Goal: Transaction & Acquisition: Purchase product/service

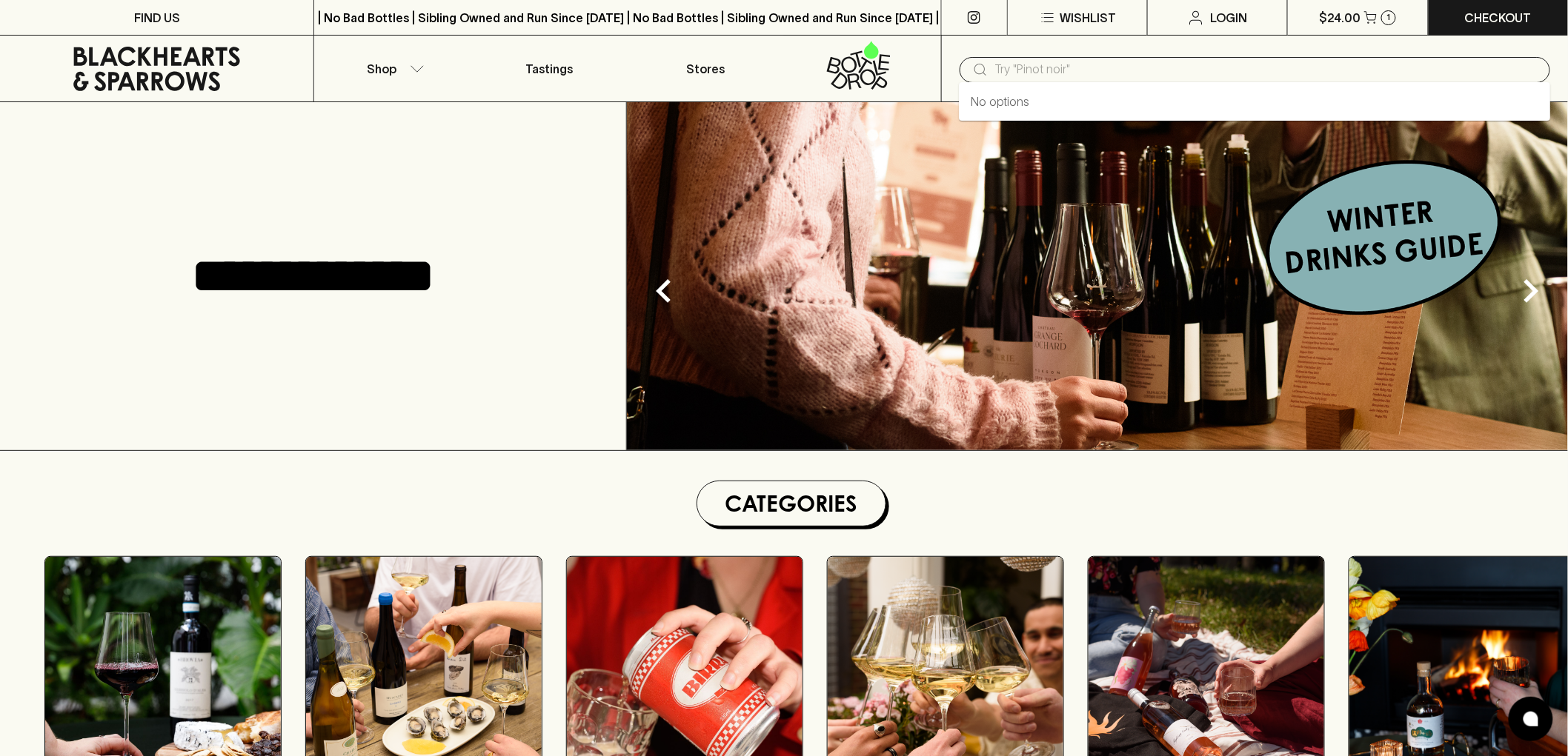
click at [1174, 67] on input "text" at bounding box center [1267, 70] width 543 height 23
paste input "Delinquente Jaybird [PERSON_NAME] Macerato 2025"
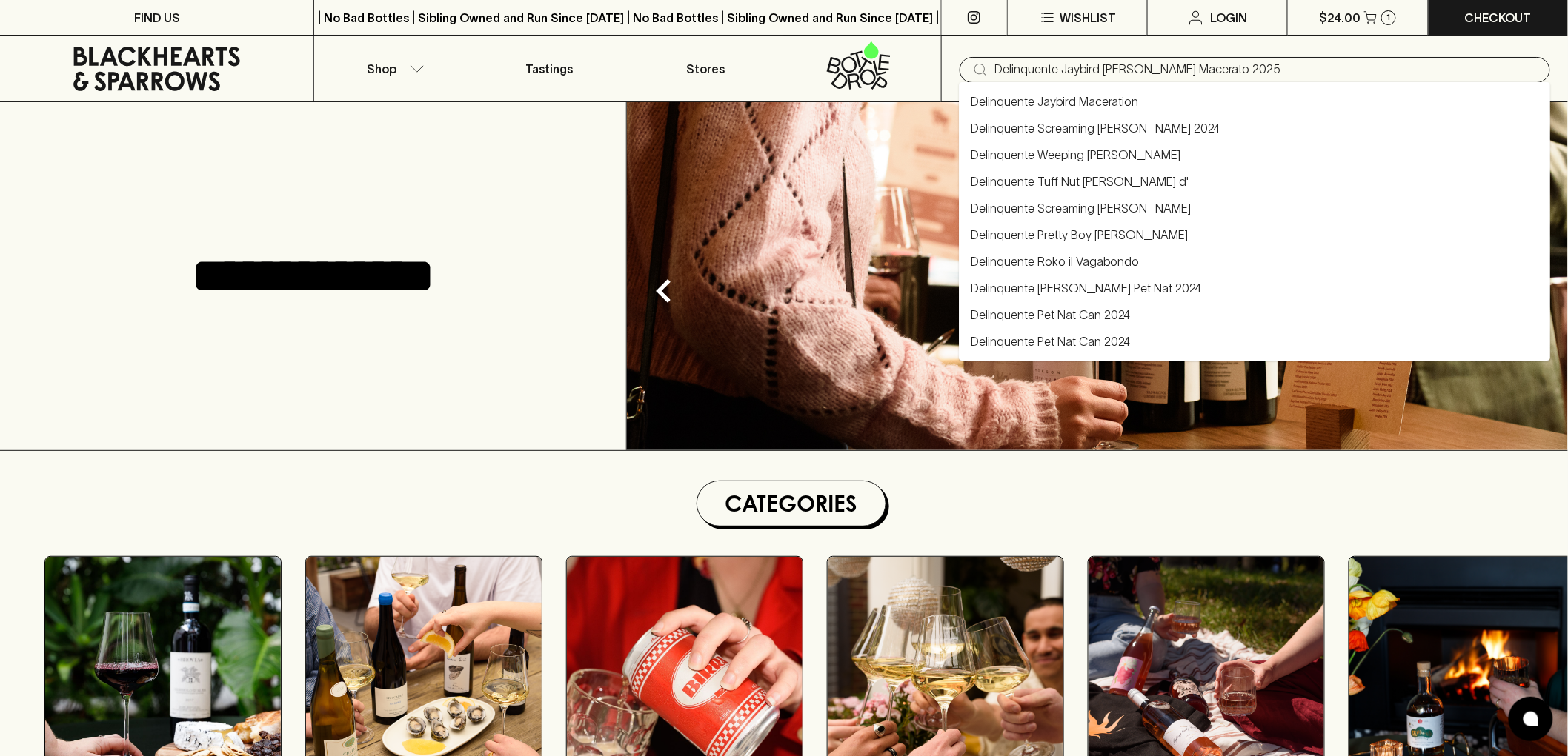
click at [1054, 92] on link "Delinquente Jaybird Maceration" at bounding box center [1055, 101] width 168 height 18
type input "Delinquente Jaybird Maceration"
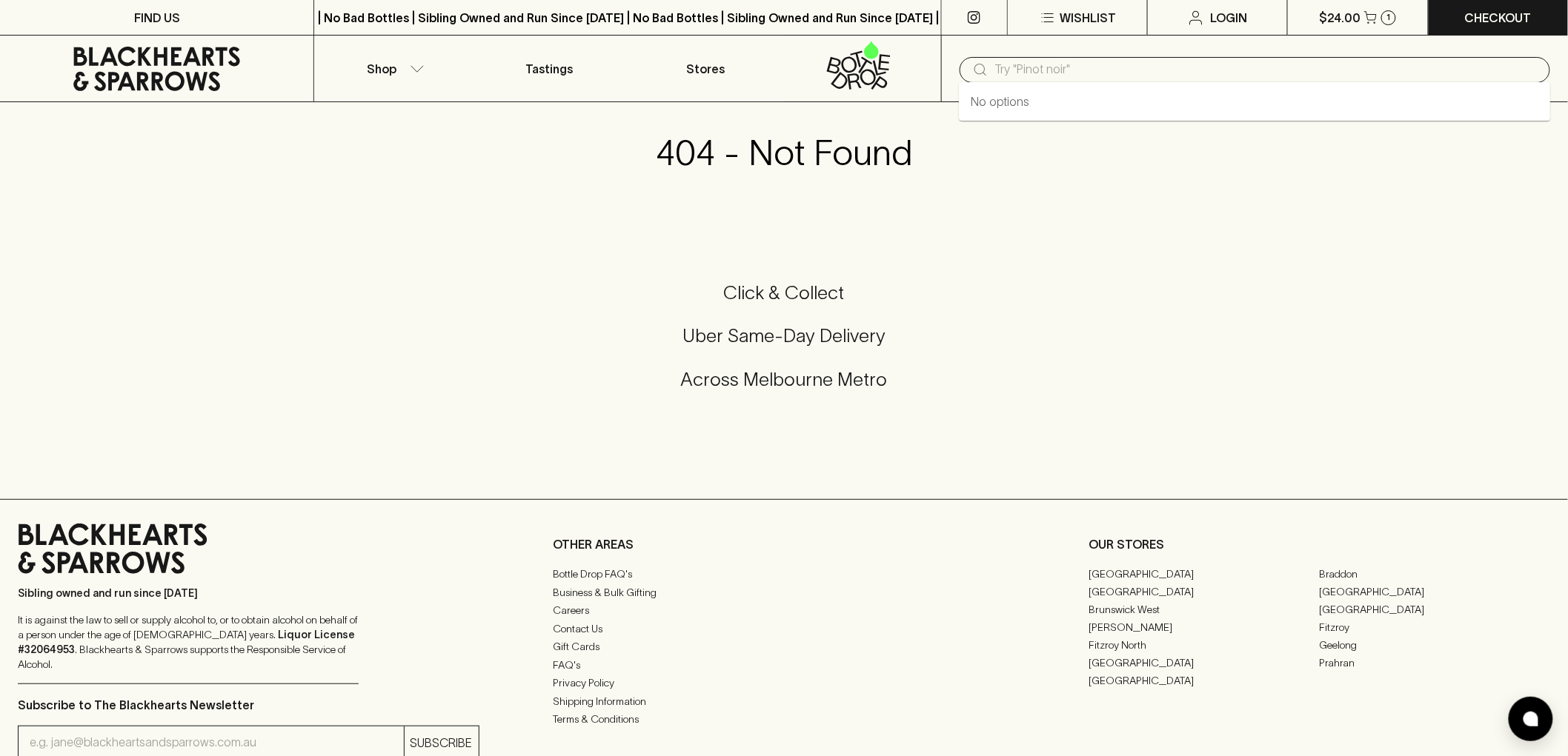
click at [1069, 70] on input "text" at bounding box center [1267, 70] width 543 height 23
paste input "Delinquente Jaybird [PERSON_NAME] Macerato 2025"
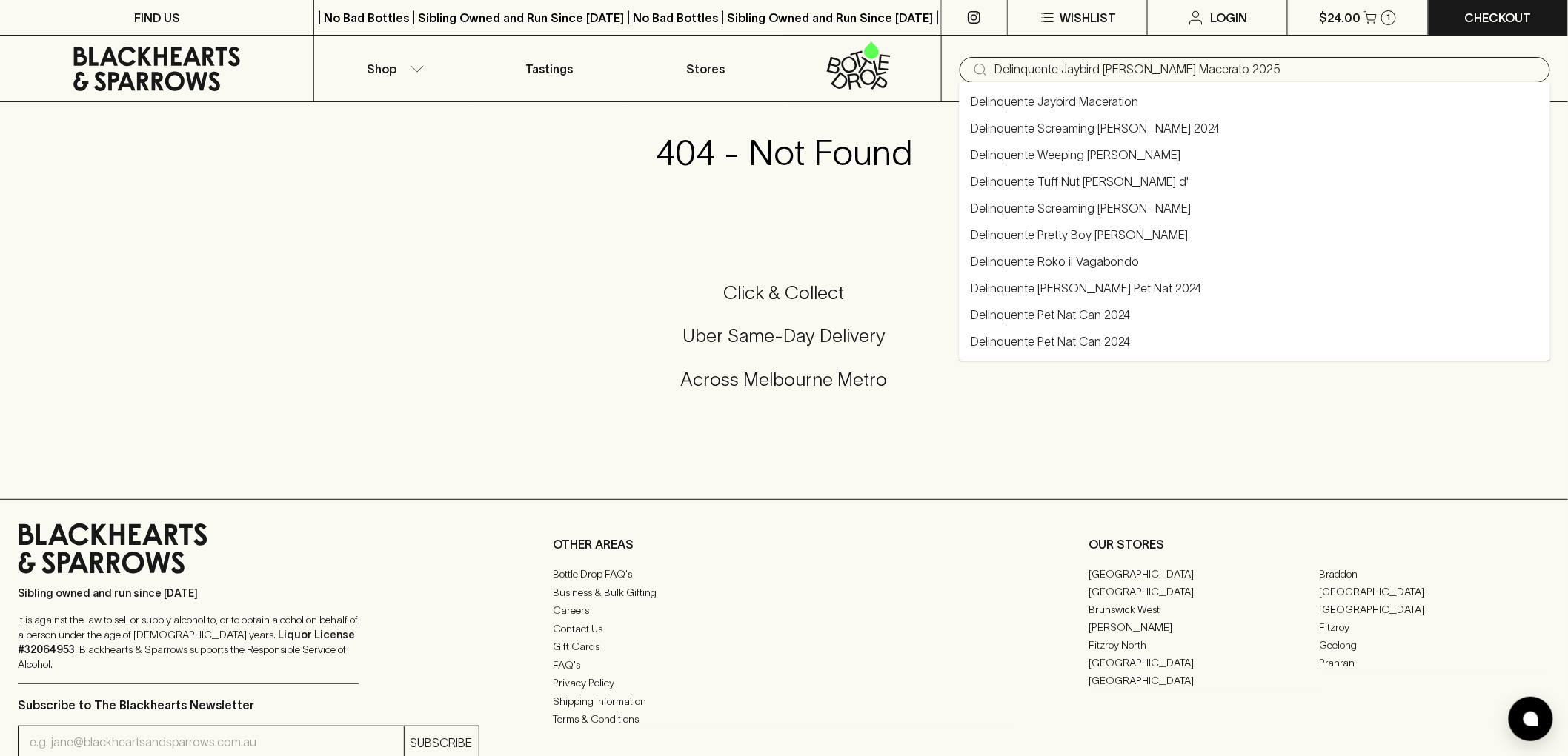
click at [1062, 99] on link "Delinquente Jaybird Maceration" at bounding box center [1055, 101] width 168 height 18
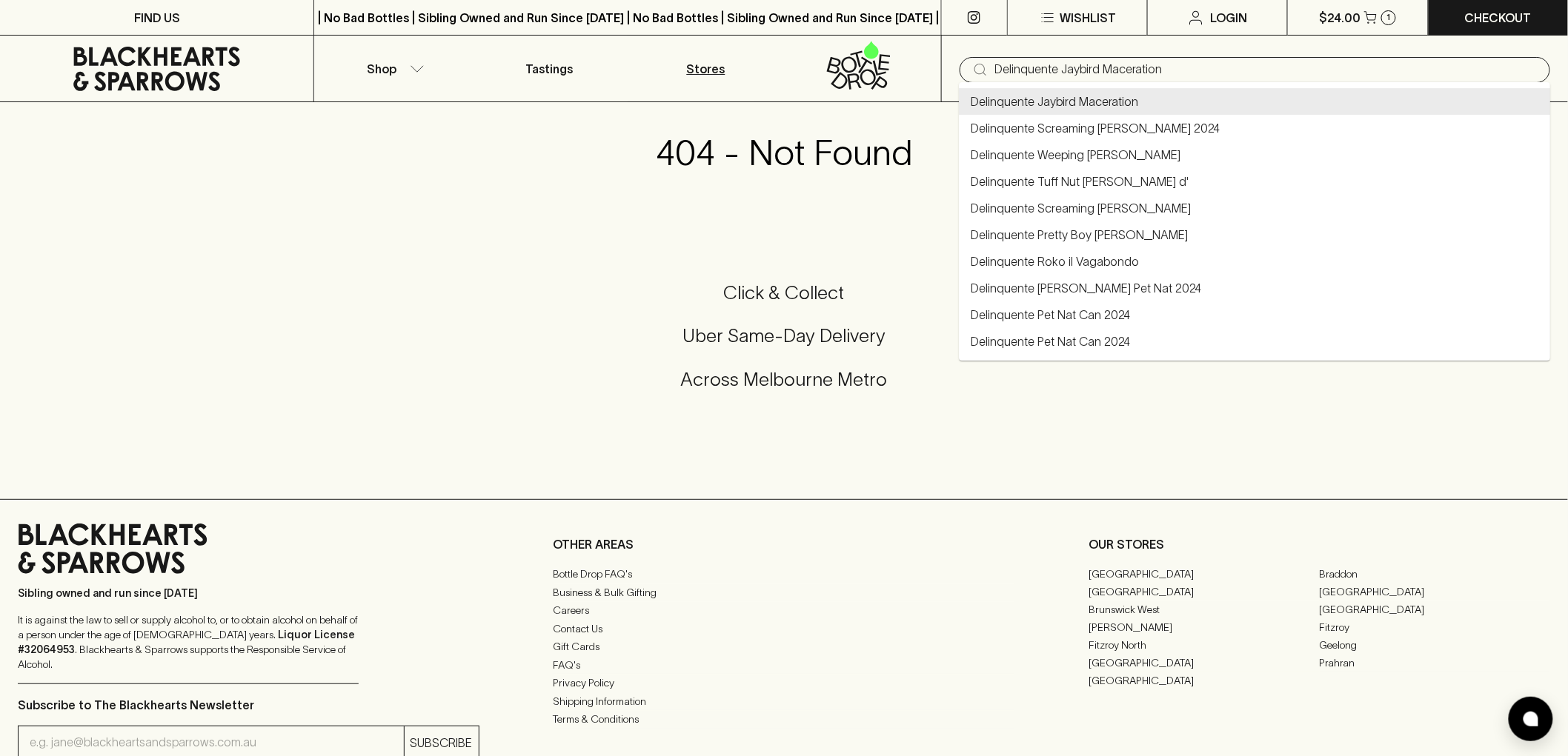
drag, startPoint x: 1210, startPoint y: 70, endPoint x: 627, endPoint y: 60, distance: 583.1
click at [626, 65] on div "Shop Tastings Stores ​ Delinquente Jaybird Maceration" at bounding box center [784, 69] width 1568 height 67
paste input "[PERSON_NAME] Pet Nat 2025"
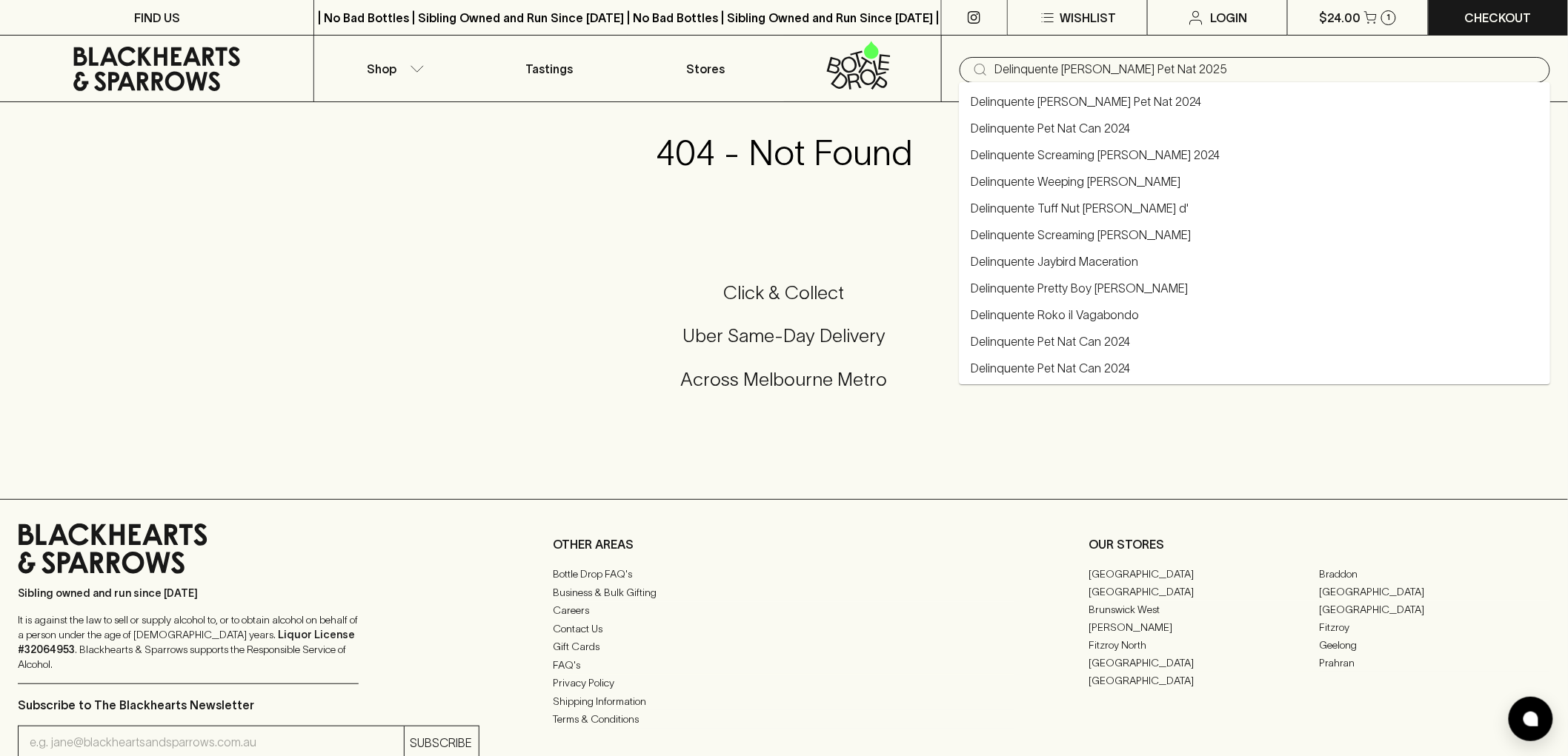
click at [989, 105] on link "Delinquente [PERSON_NAME] Pet Nat 2024" at bounding box center [1086, 101] width 231 height 18
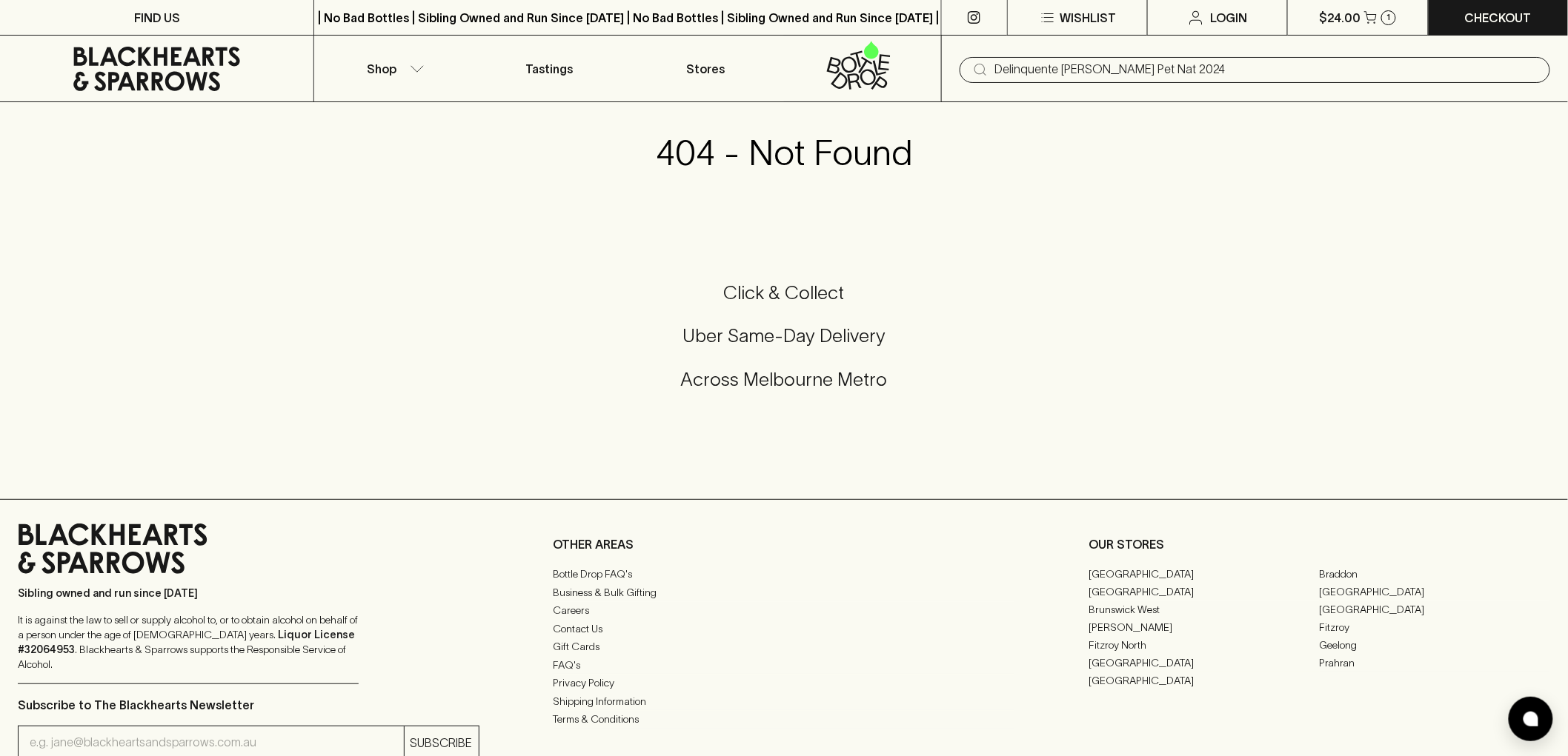
type input "Delinquente [PERSON_NAME] Pet Nat 2024"
click at [110, 65] on icon at bounding box center [156, 69] width 291 height 44
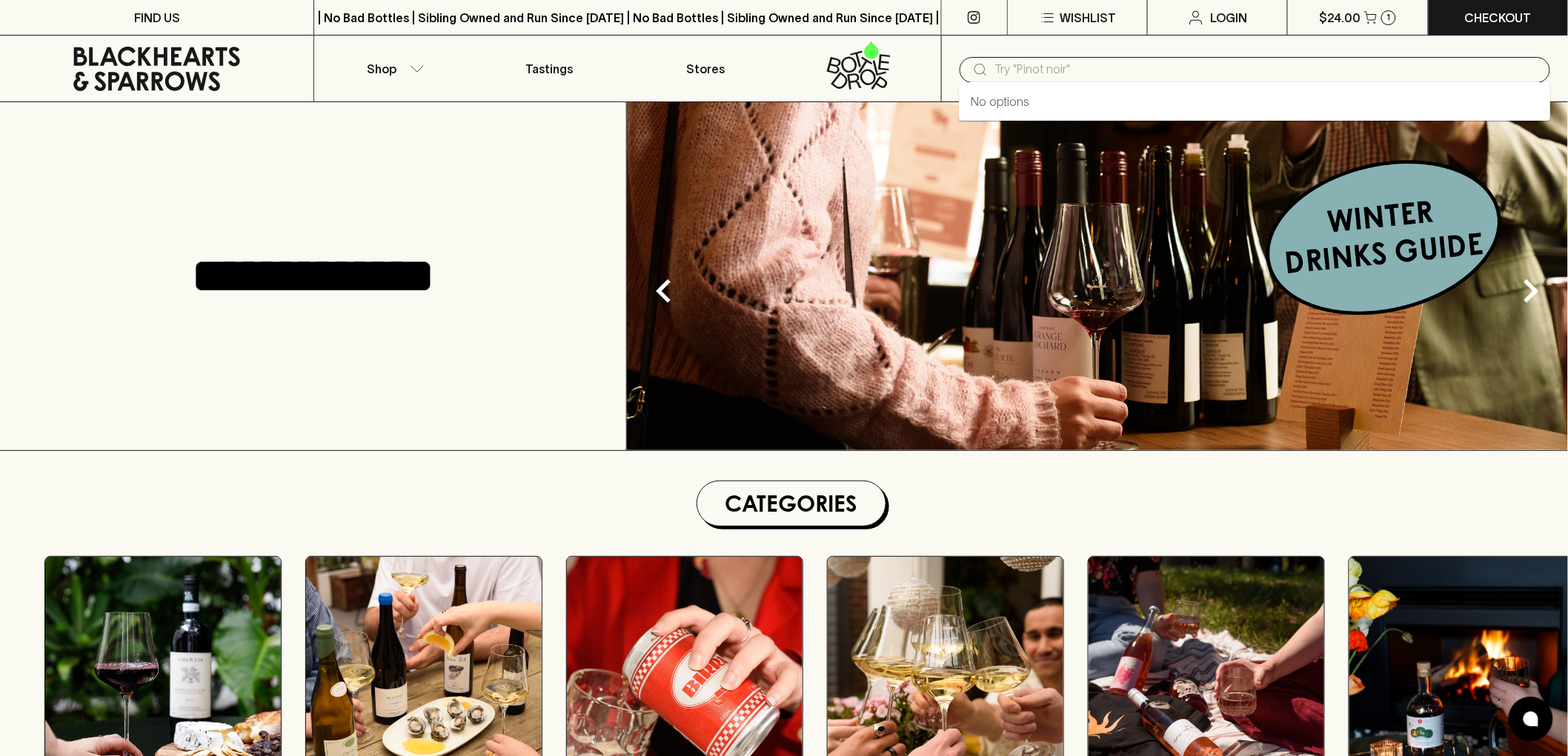
click at [1307, 58] on input "text" at bounding box center [1267, 70] width 543 height 23
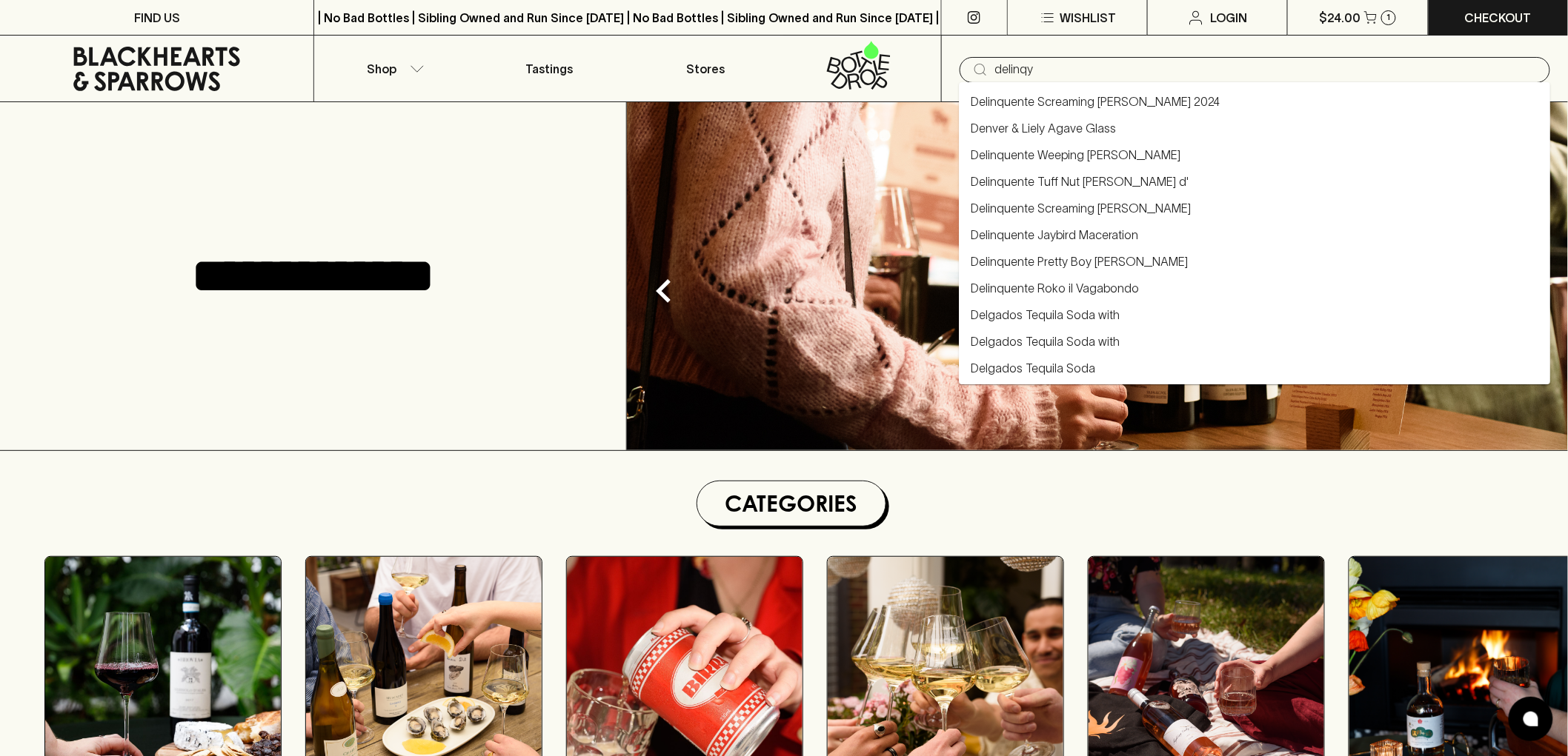
type input "delinq"
click at [1065, 286] on link "Delinquente Roko il Vagabondo" at bounding box center [1055, 287] width 169 height 18
